Goal: Transaction & Acquisition: Purchase product/service

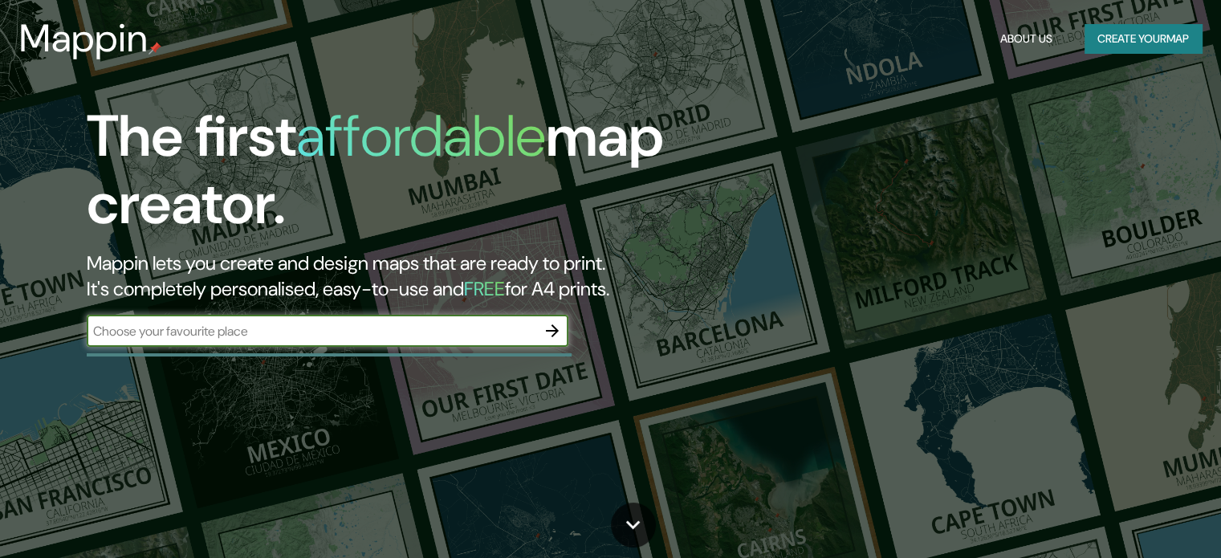
click at [369, 330] on input "text" at bounding box center [312, 331] width 450 height 18
type input "tepatitlan"
click at [545, 324] on icon "button" at bounding box center [552, 330] width 19 height 19
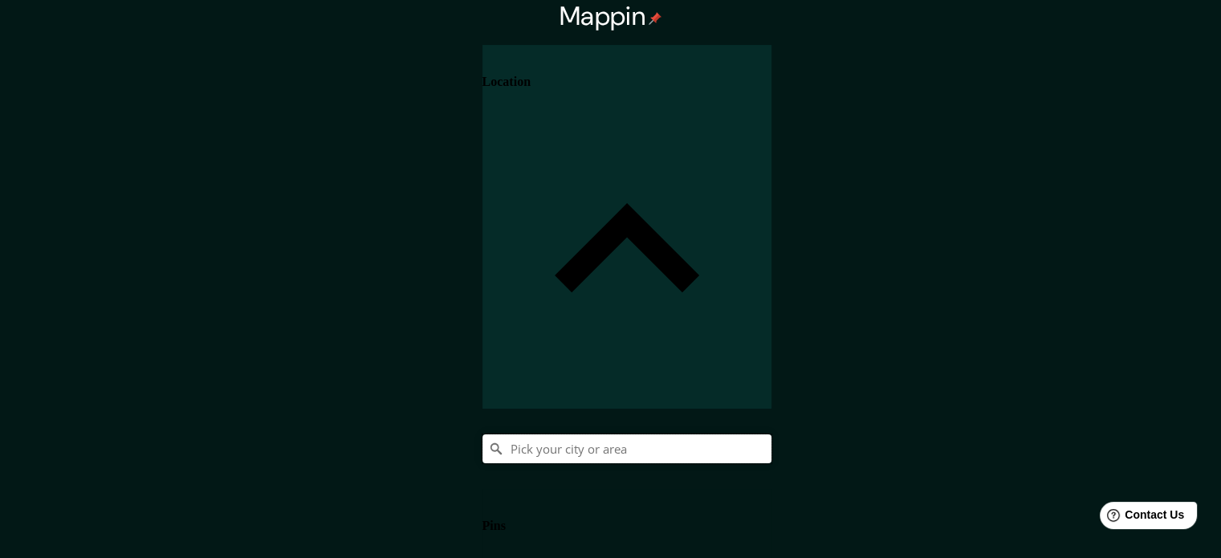
click at [772, 434] on input "Pick your city or area" at bounding box center [627, 448] width 289 height 29
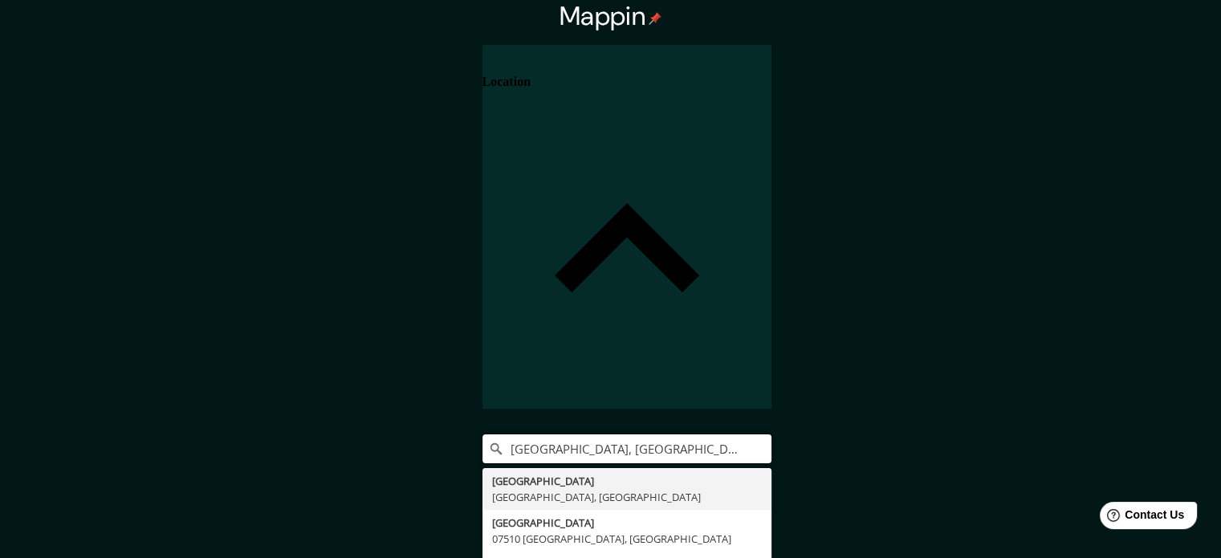
type input "[GEOGRAPHIC_DATA], [GEOGRAPHIC_DATA], [GEOGRAPHIC_DATA]"
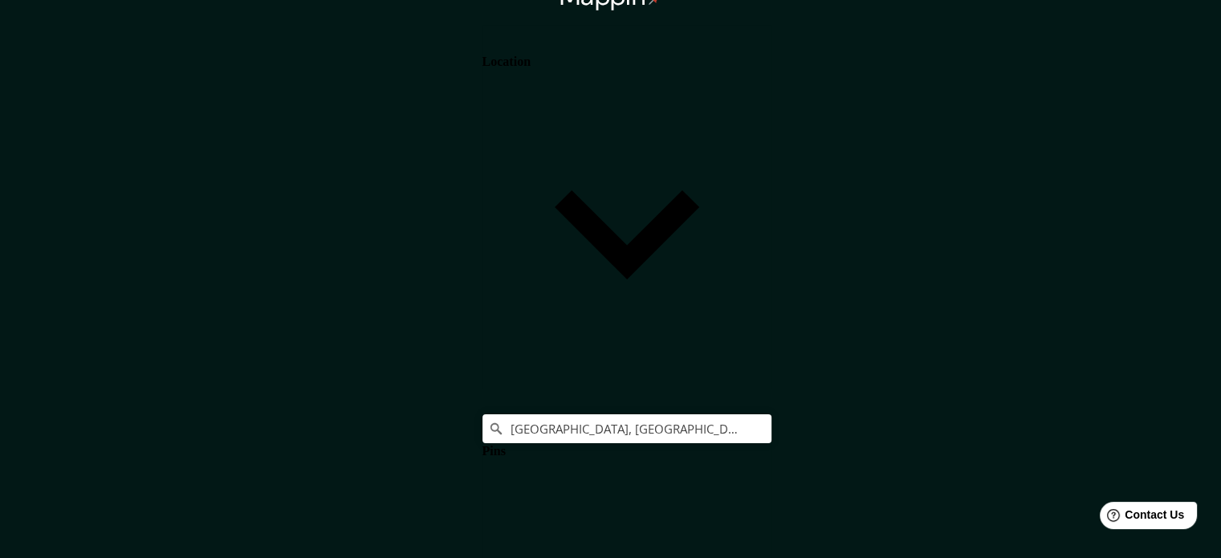
scroll to position [21, 0]
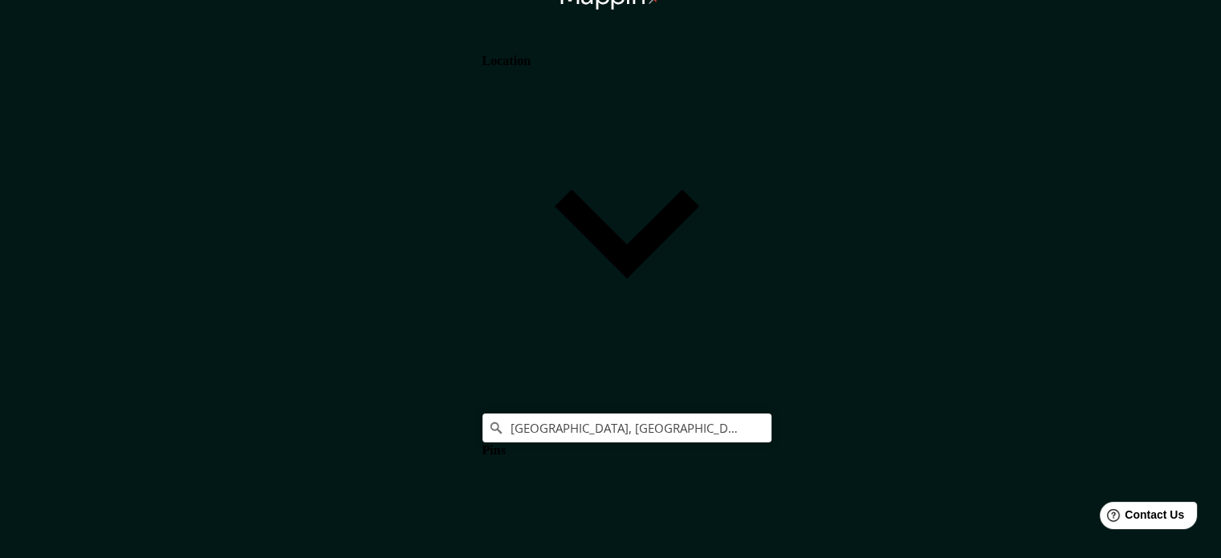
click at [506, 443] on h4 "Pins" at bounding box center [494, 450] width 23 height 14
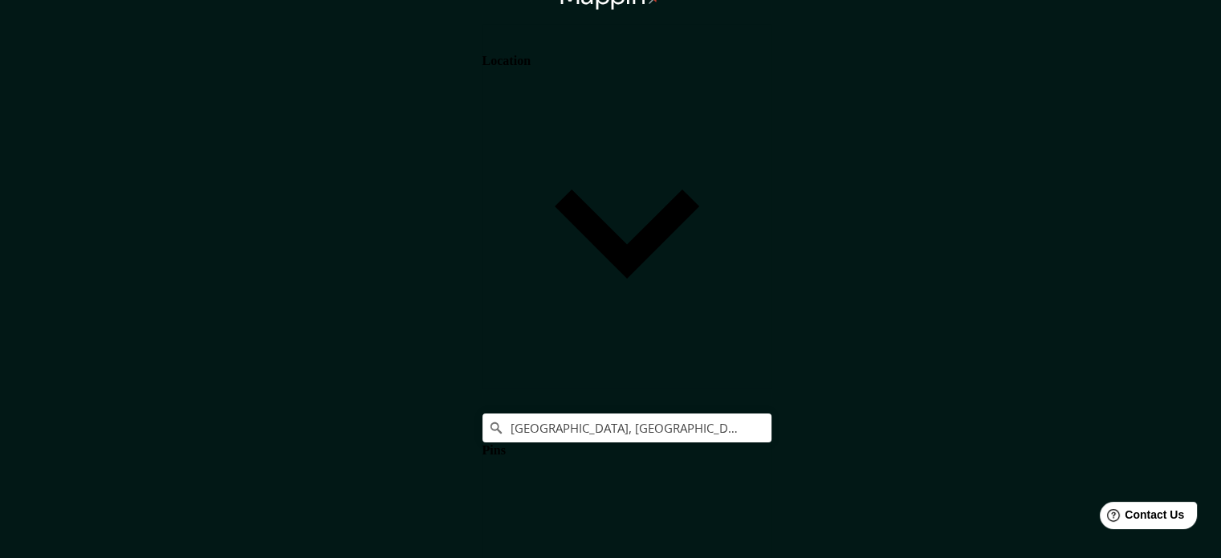
scroll to position [18, 0]
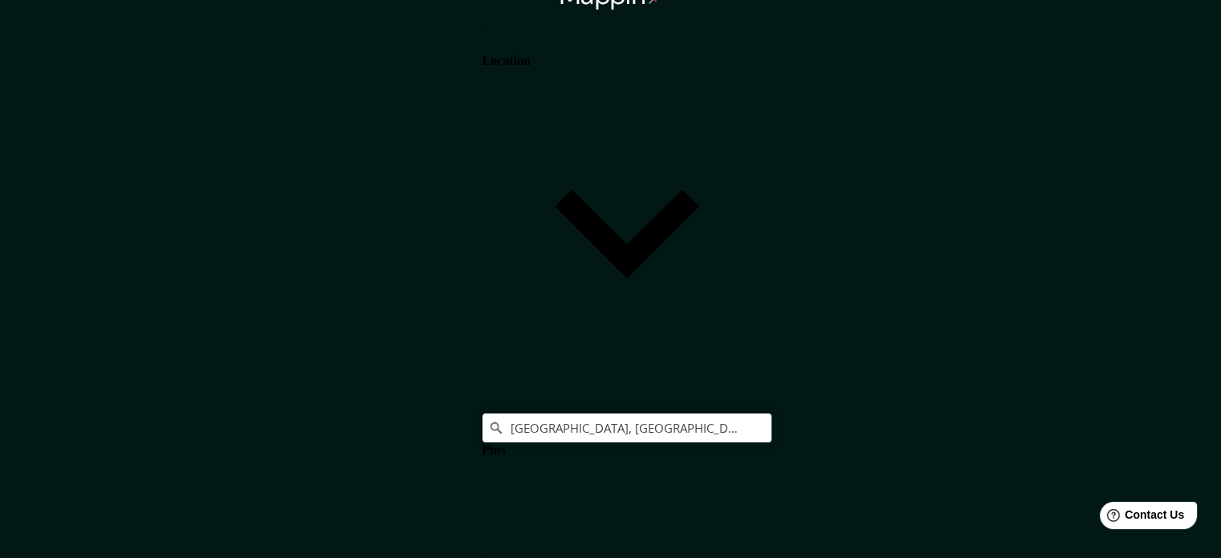
scroll to position [61, 0]
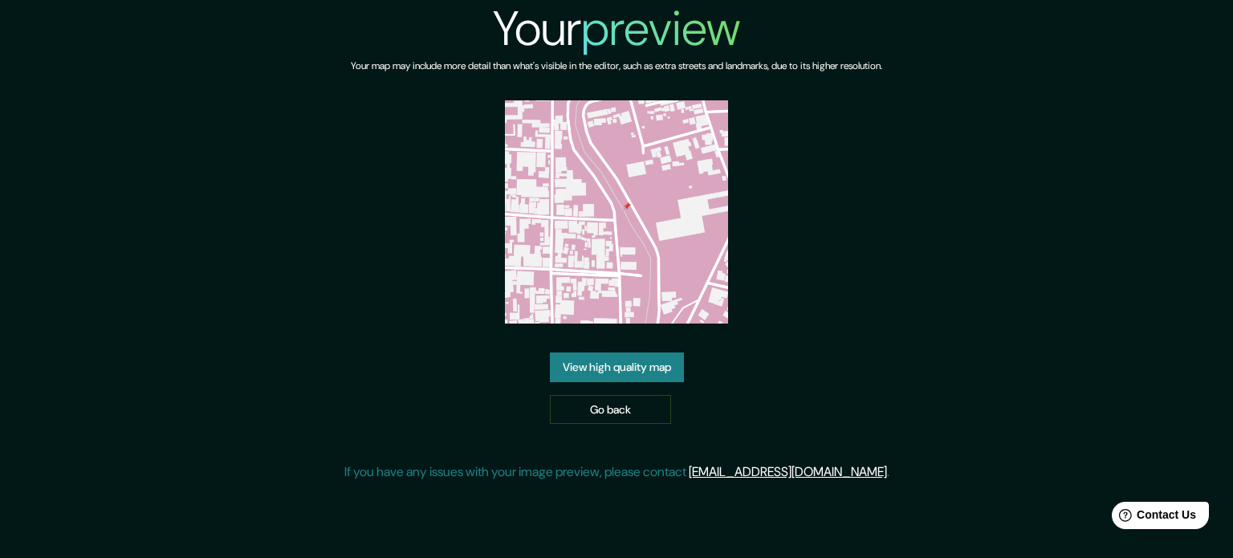
click at [671, 374] on link "View high quality map" at bounding box center [617, 367] width 134 height 30
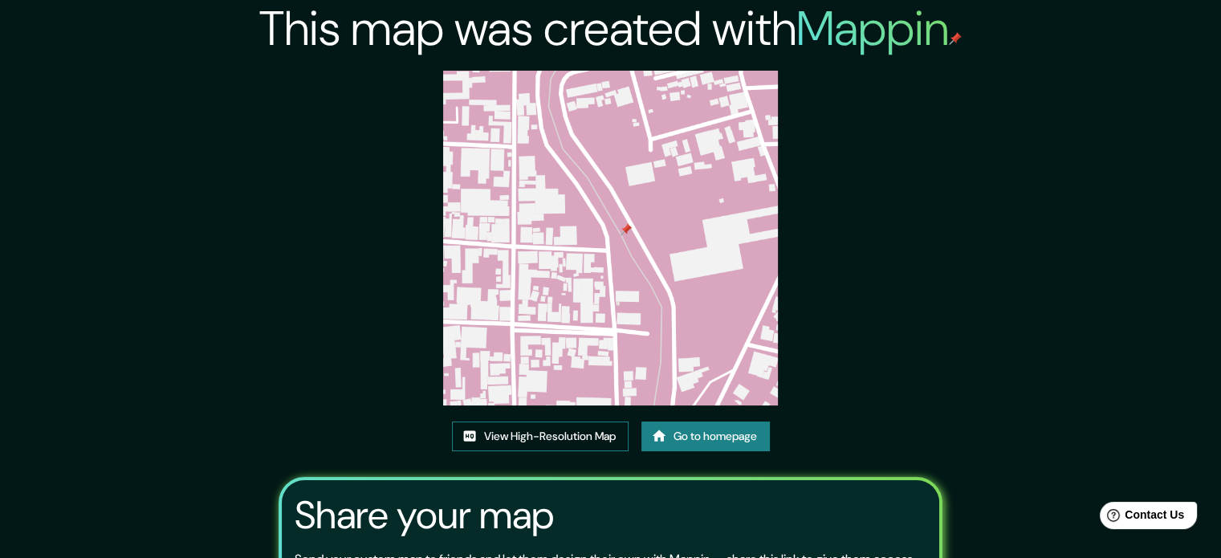
click at [526, 439] on link "View High-Resolution Map" at bounding box center [540, 437] width 177 height 30
